Goal: Navigation & Orientation: Find specific page/section

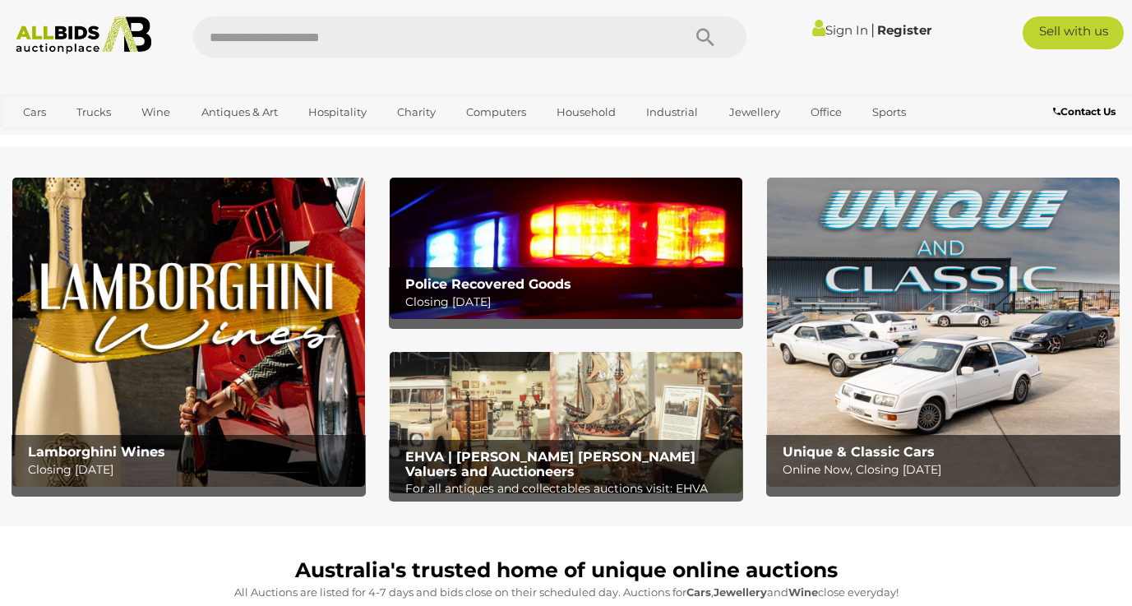
click at [536, 291] on b "Police Recovered Goods" at bounding box center [488, 284] width 166 height 16
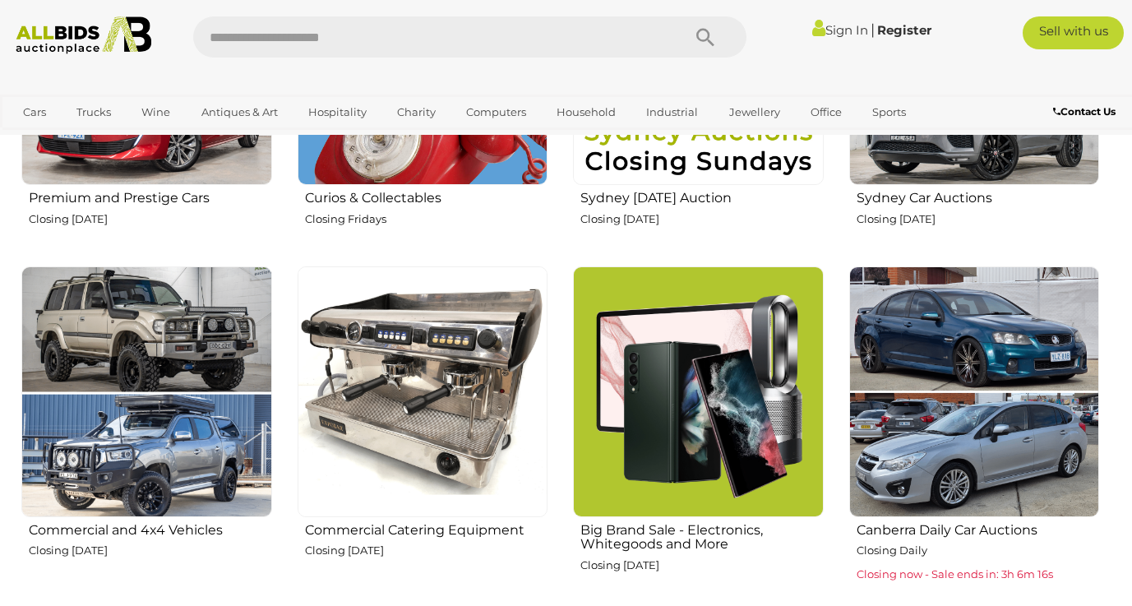
scroll to position [797, 0]
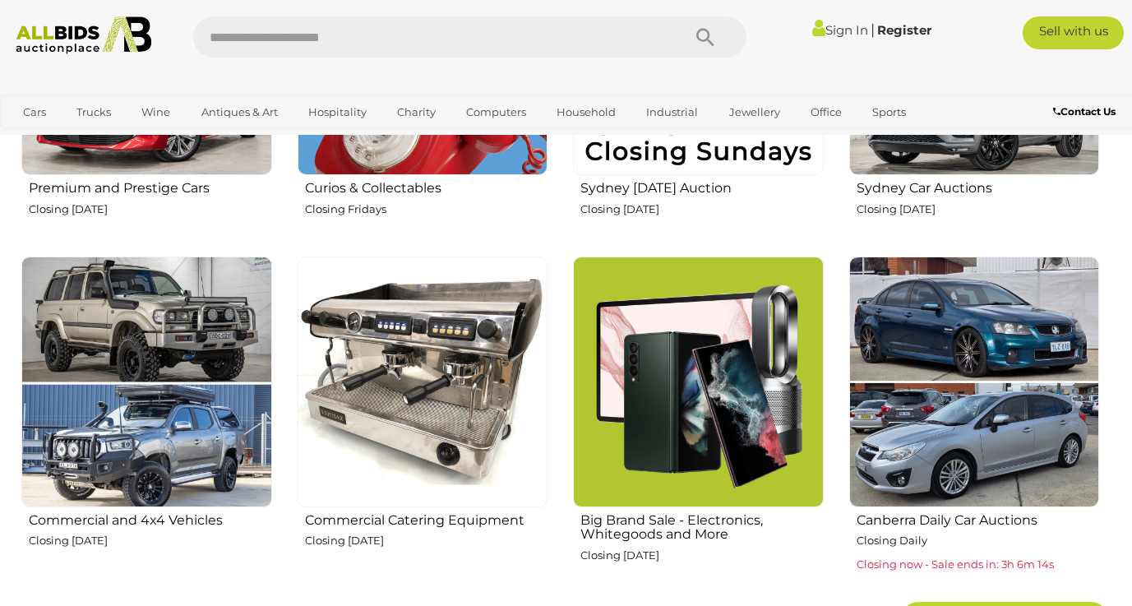
click at [488, 326] on img at bounding box center [423, 382] width 251 height 251
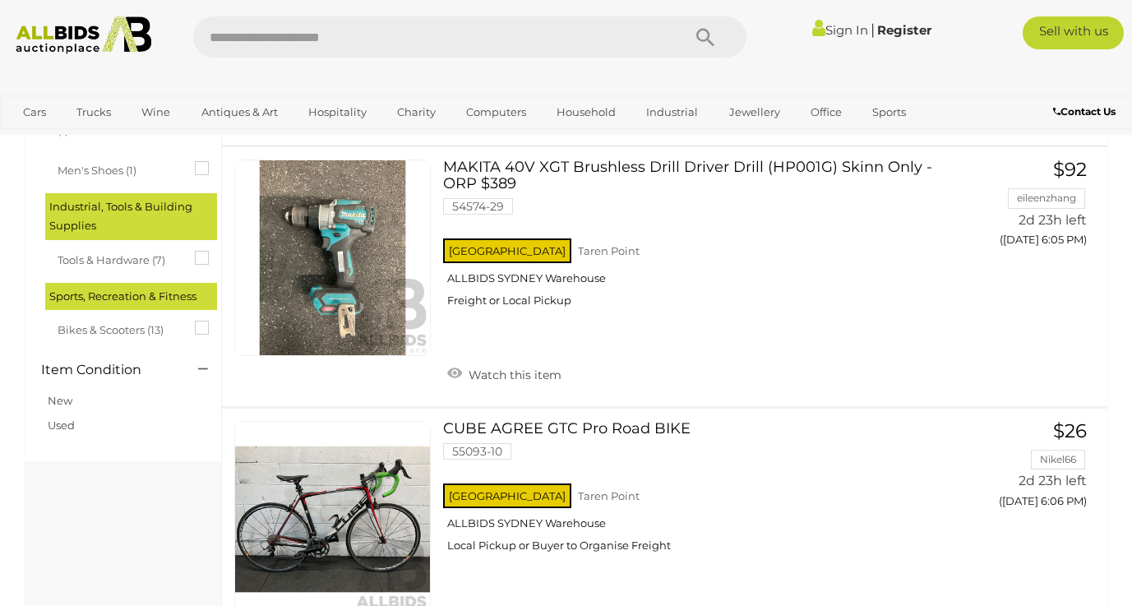
scroll to position [519, 0]
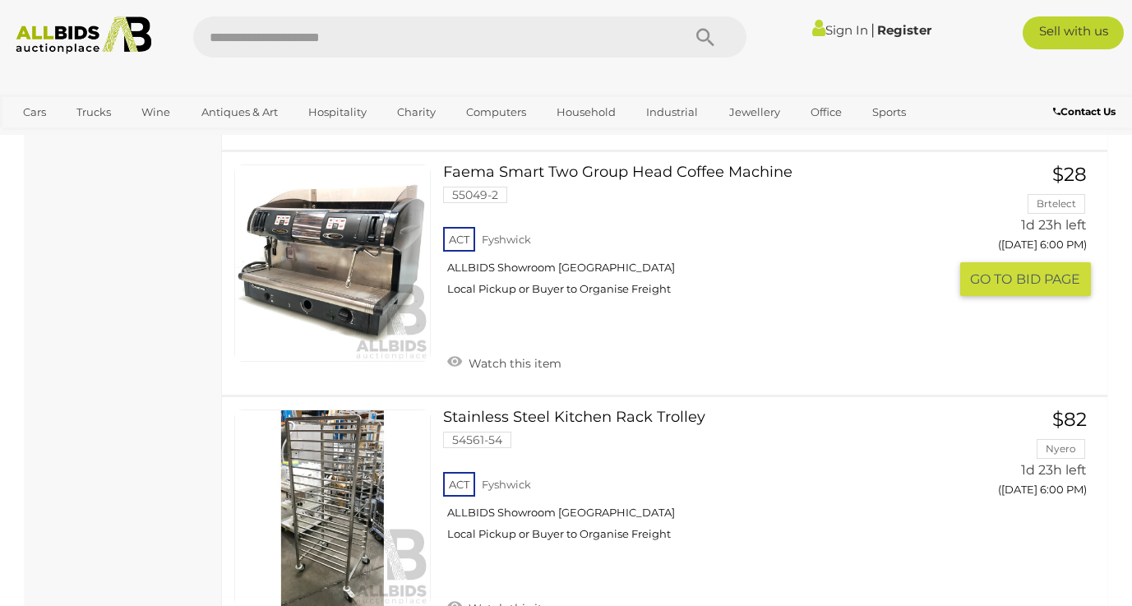
scroll to position [2420, 0]
